Goal: Complete application form

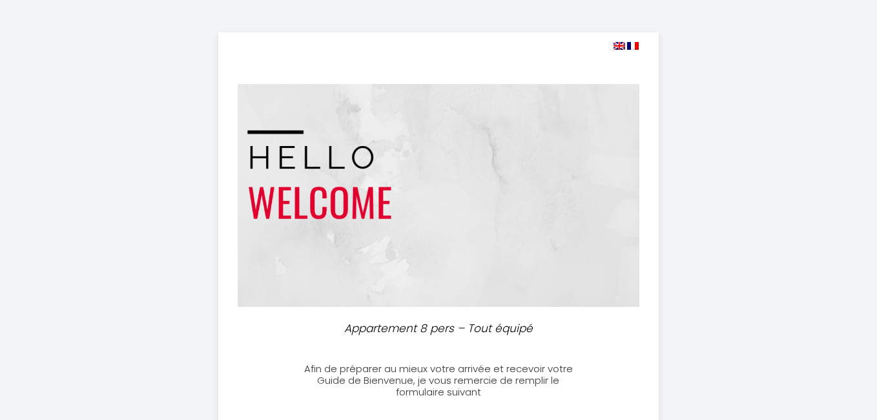
select select
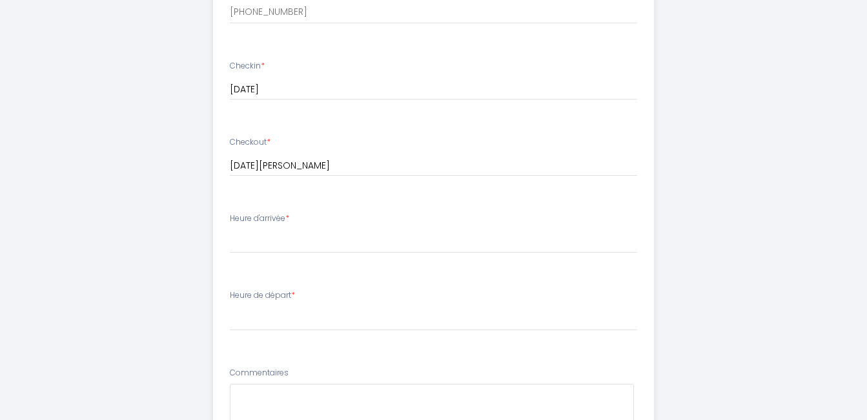
scroll to position [517, 0]
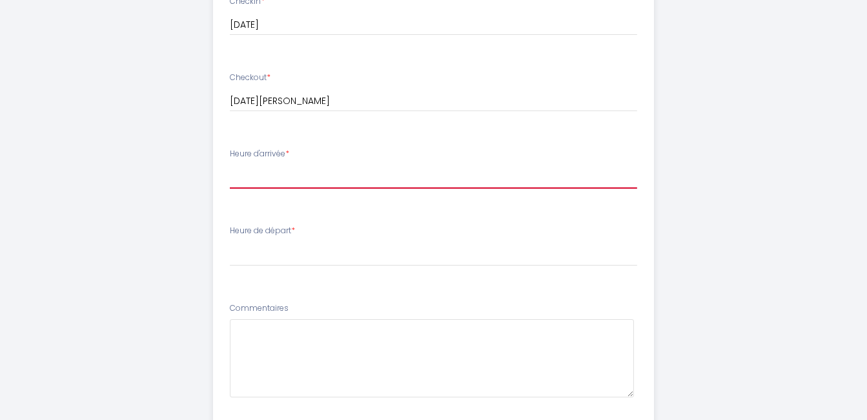
click at [336, 169] on select "16:00 16:30 17:00 17:30 18:00 18:30 19:00 19:30 20:00 20:30 21:00 21:30 22:00 2…" at bounding box center [433, 176] width 407 height 25
select select "18:00"
click at [230, 164] on select "16:00 16:30 17:00 17:30 18:00 18:30 19:00 19:30 20:00 20:30 21:00 21:30 22:00 2…" at bounding box center [433, 176] width 407 height 25
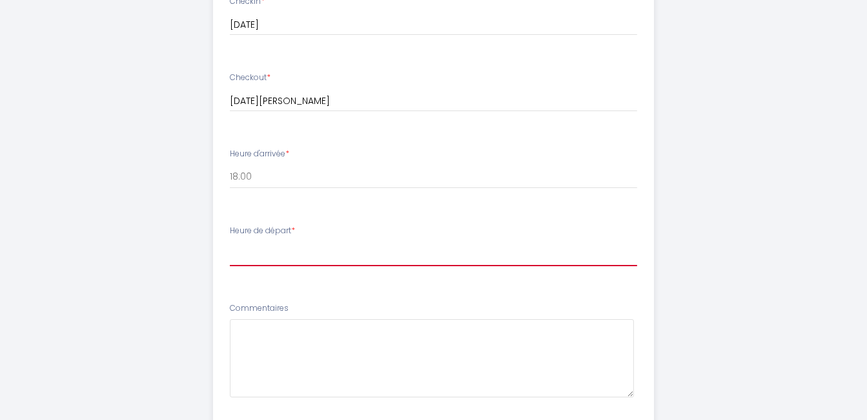
click at [340, 258] on select "00:00 00:30 01:00 01:30 02:00 02:30 03:00 03:30 04:00 04:30 05:00 05:30 06:00 0…" at bounding box center [433, 253] width 407 height 25
select select "10:30"
click at [230, 241] on select "00:00 00:30 01:00 01:30 02:00 02:30 03:00 03:30 04:00 04:30 05:00 05:30 06:00 0…" at bounding box center [433, 253] width 407 height 25
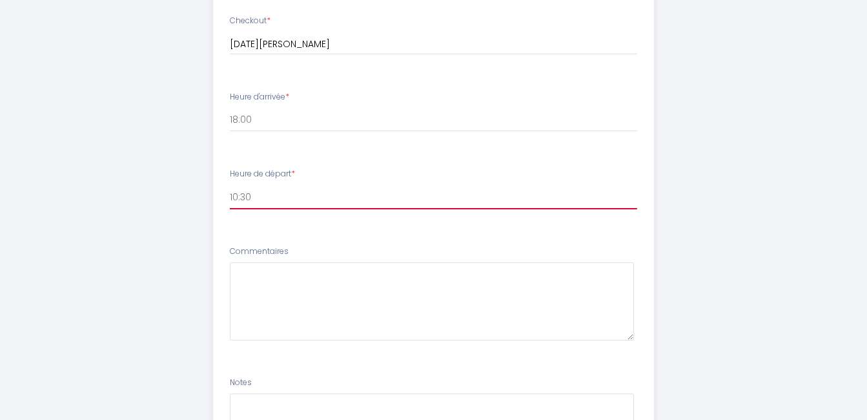
scroll to position [646, 0]
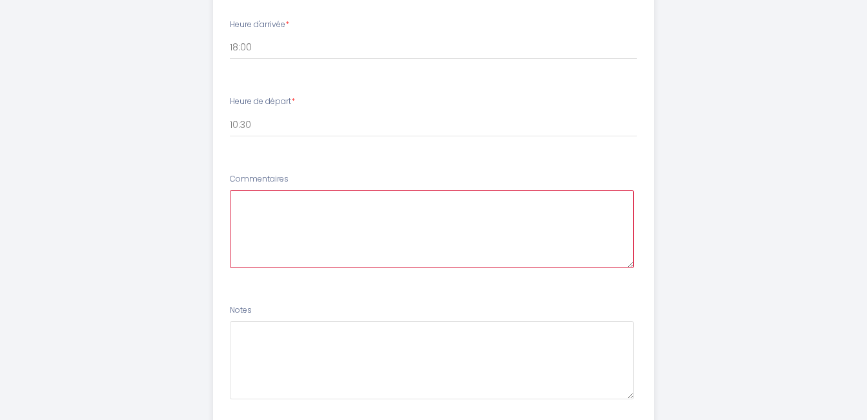
click at [282, 209] on textarea at bounding box center [432, 229] width 404 height 78
type textarea "P"
drag, startPoint x: 526, startPoint y: 201, endPoint x: 540, endPoint y: 198, distance: 13.8
click at [540, 198] on textarea "Bonjour, pour les horaires c'est encore un peu flou mais ce n'est qu'indicatif." at bounding box center [432, 229] width 404 height 78
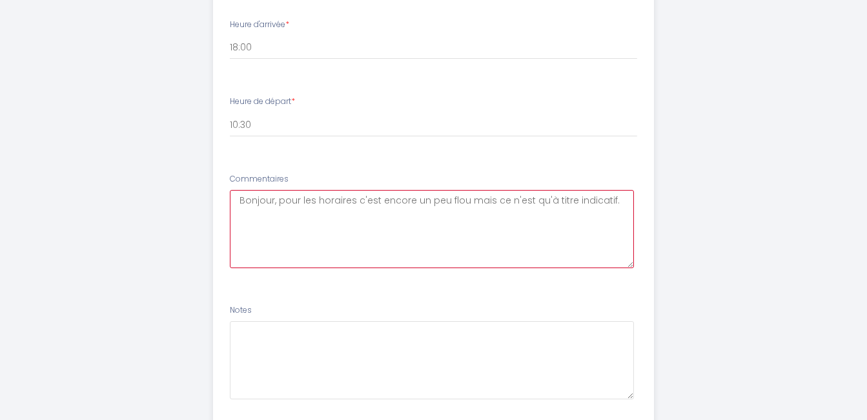
click at [602, 198] on textarea "Bonjour, pour les horaires c'est encore un peu flou mais ce n'est qu'à titre in…" at bounding box center [432, 229] width 404 height 78
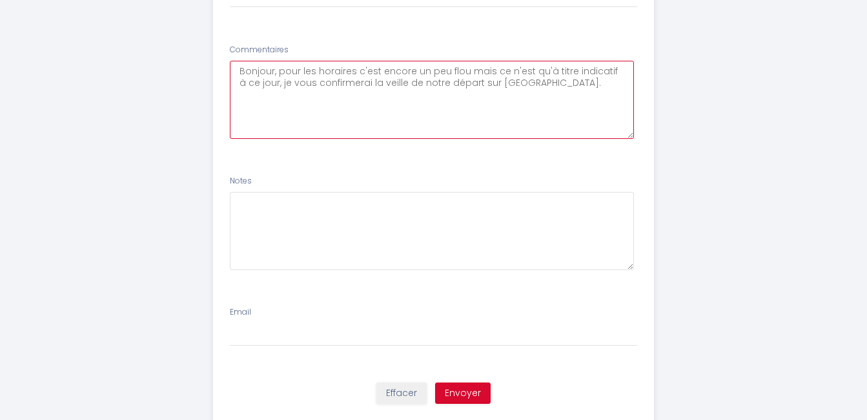
scroll to position [811, 0]
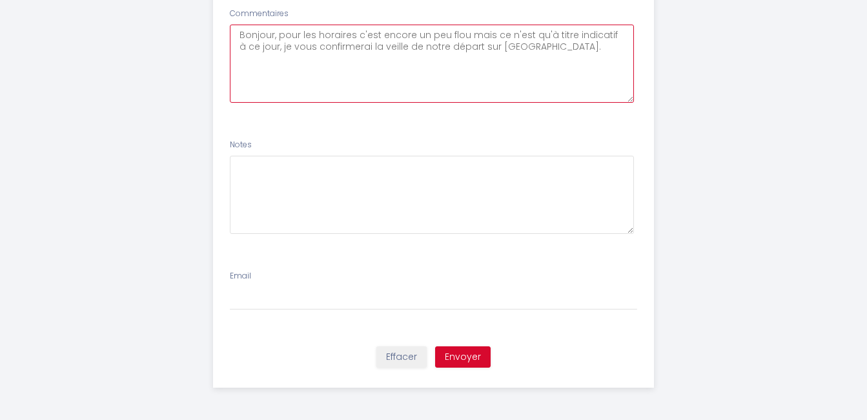
type textarea "Bonjour, pour les horaires c'est encore un peu flou mais ce n'est qu'à titre in…"
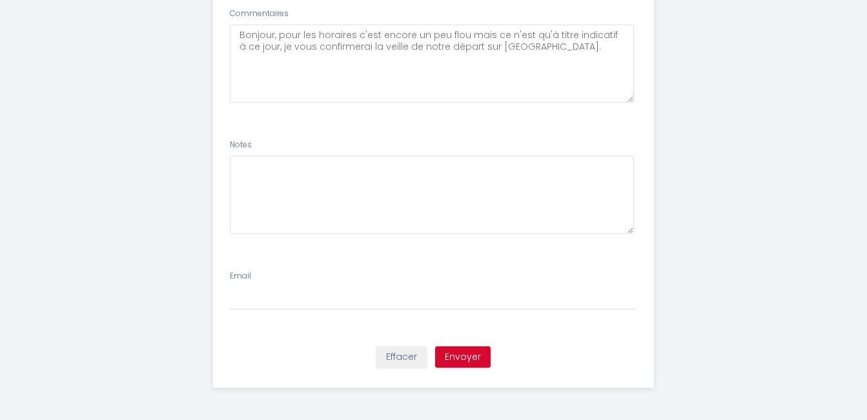
click at [286, 285] on div "Email" at bounding box center [433, 290] width 424 height 40
drag, startPoint x: 283, startPoint y: 272, endPoint x: 271, endPoint y: 272, distance: 12.9
click at [283, 272] on div "Email" at bounding box center [433, 290] width 424 height 40
click at [245, 273] on label "Email" at bounding box center [240, 276] width 21 height 12
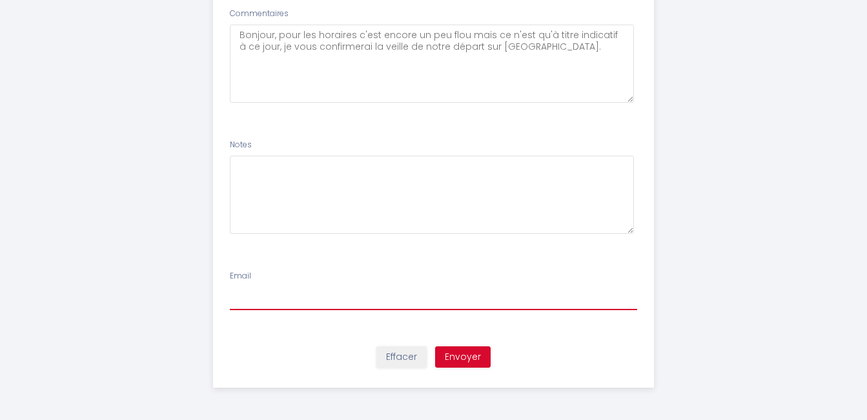
click at [245, 287] on input "Email" at bounding box center [433, 298] width 407 height 23
click at [451, 292] on input "[PERSON_NAME][EMAIL_ADDRESS][DOMAIN_NAME]" at bounding box center [433, 298] width 407 height 23
type input "[PERSON_NAME][EMAIL_ADDRESS][DOMAIN_NAME]"
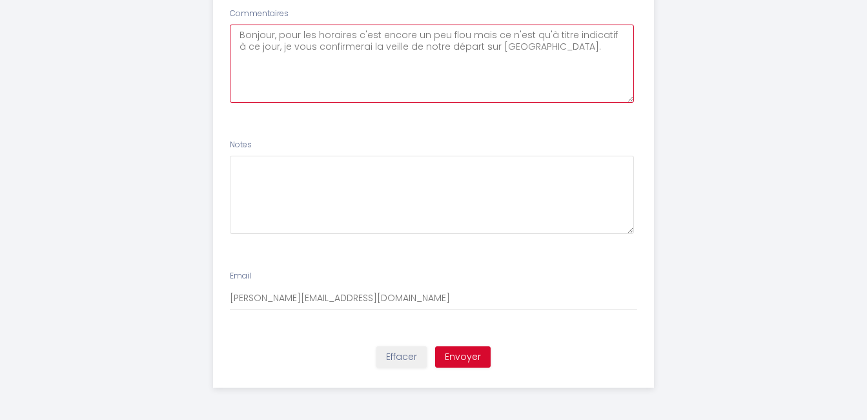
click at [584, 64] on textarea "Bonjour, pour les horaires c'est encore un peu flou mais ce n'est qu'à titre in…" at bounding box center [432, 64] width 404 height 78
drag, startPoint x: 467, startPoint y: 34, endPoint x: 485, endPoint y: 34, distance: 18.1
click at [485, 34] on textarea "Bonjour, pour les horaires c'est encore un peu flou mais ce n'est qu'à titre in…" at bounding box center [432, 64] width 404 height 78
type textarea "Bonjour, pour les horaires c'est encore un peu flou donc ce n'est qu'à titre in…"
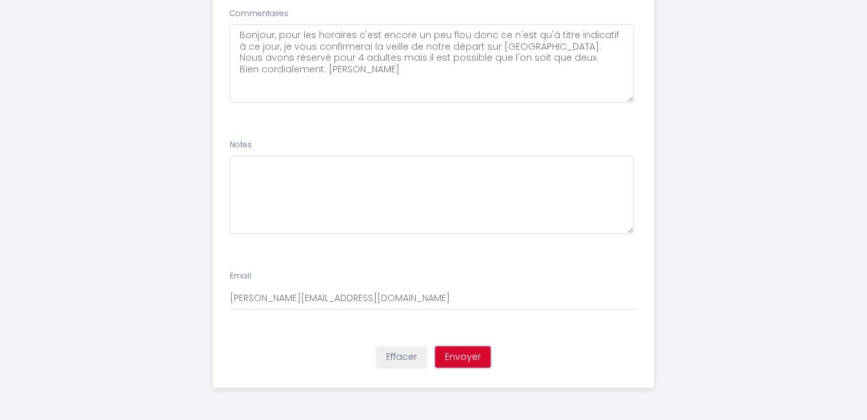
click at [469, 356] on button "Envoyer" at bounding box center [463, 357] width 56 height 22
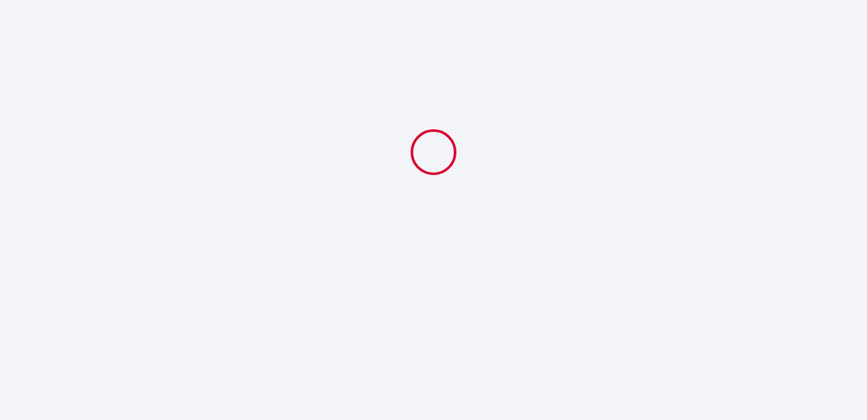
select select "18:00"
select select "10:30"
